Goal: Register for event/course

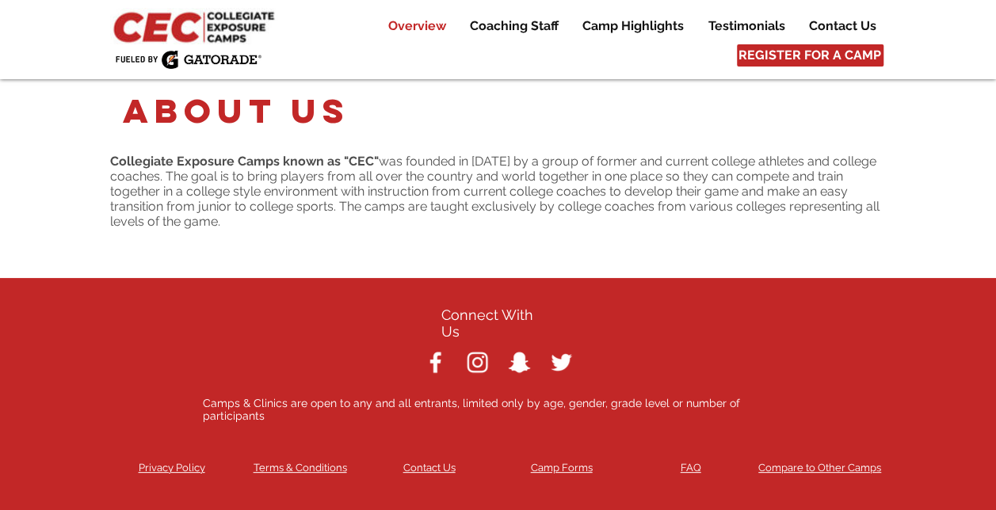
click at [414, 33] on p "Overview" at bounding box center [417, 26] width 74 height 19
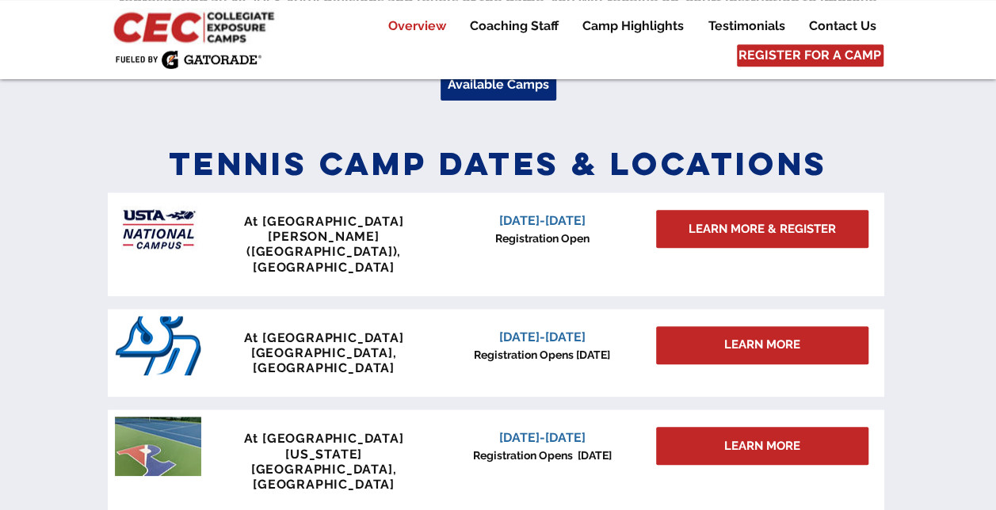
scroll to position [644, 0]
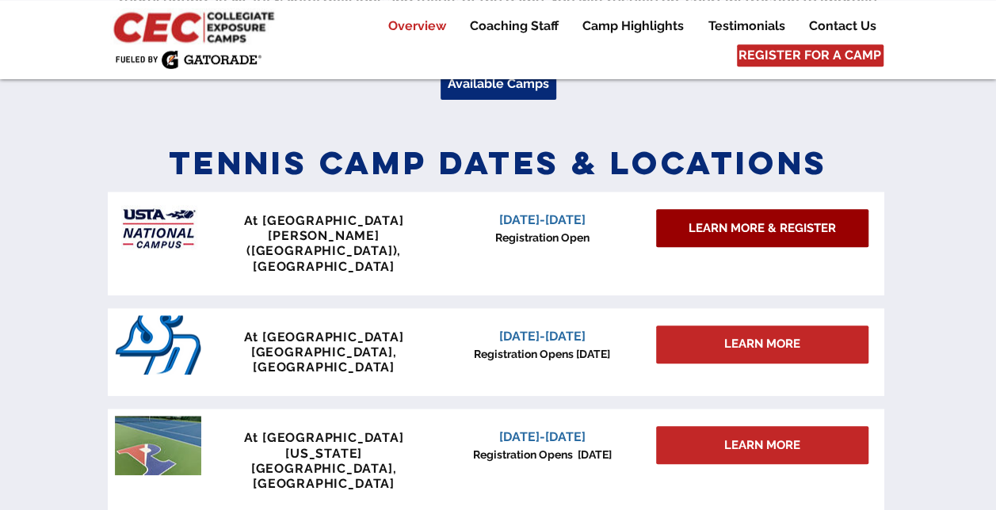
click at [702, 240] on link "LEARN MORE & REGISTER" at bounding box center [762, 228] width 212 height 38
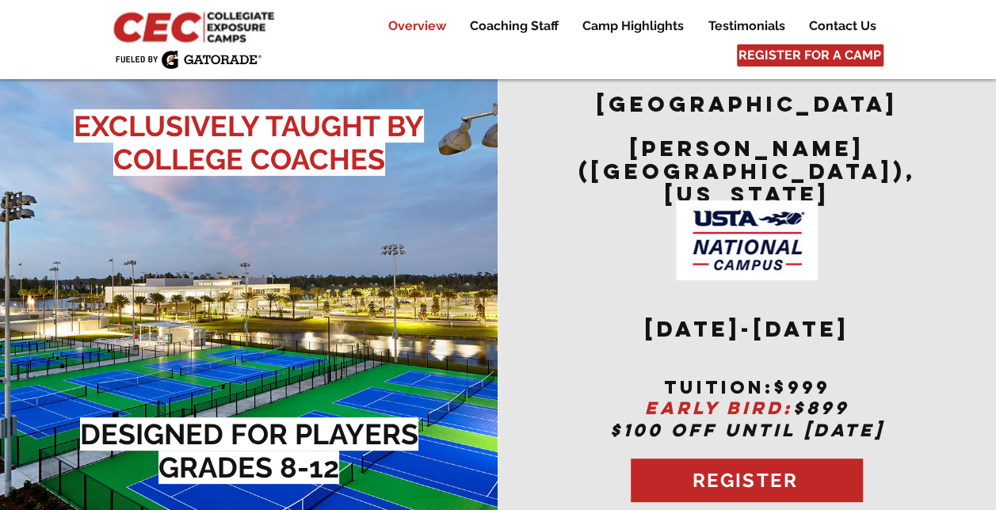
click at [445, 27] on p "Overview" at bounding box center [417, 26] width 74 height 19
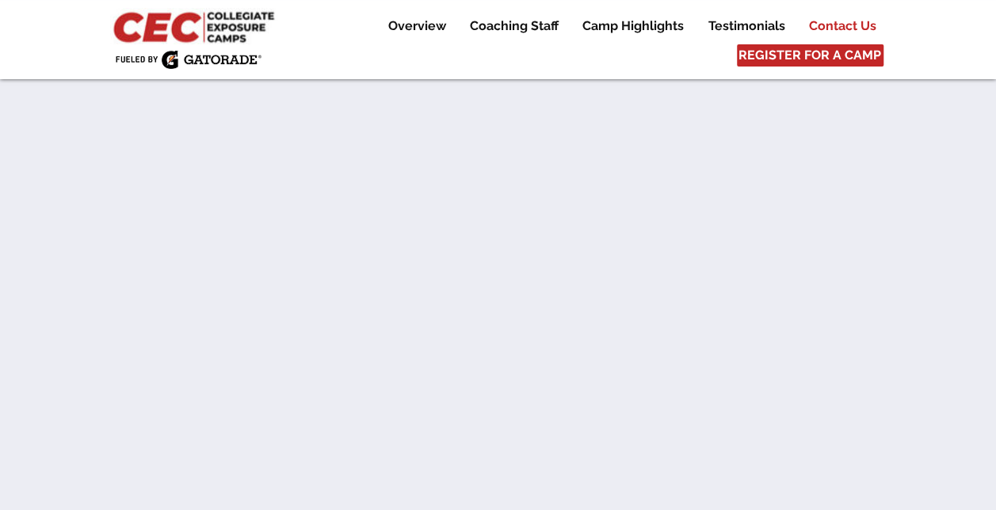
scroll to position [9170, 0]
